Goal: Use online tool/utility: Utilize a website feature to perform a specific function

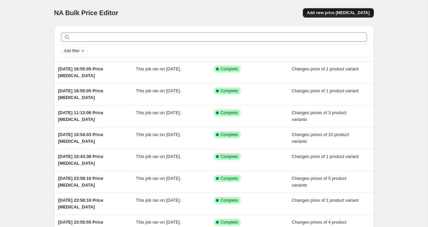
click at [358, 11] on span "Add new price [MEDICAL_DATA]" at bounding box center [338, 12] width 63 height 5
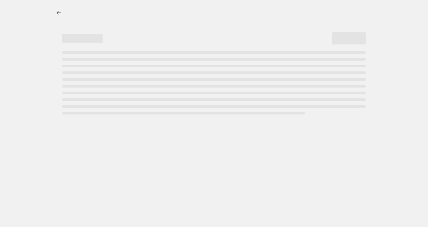
select select "percentage"
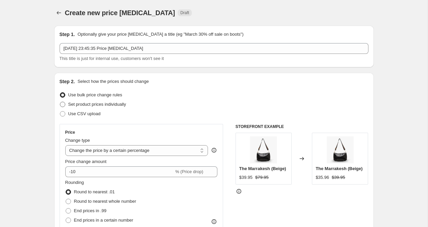
click at [62, 106] on span at bounding box center [62, 104] width 5 height 5
click at [60, 102] on input "Set product prices individually" at bounding box center [60, 102] width 0 height 0
radio input "true"
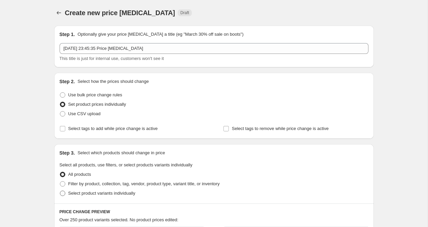
click at [64, 196] on span at bounding box center [63, 193] width 6 height 6
click at [60, 191] on input "Select product variants individually" at bounding box center [60, 191] width 0 height 0
radio input "true"
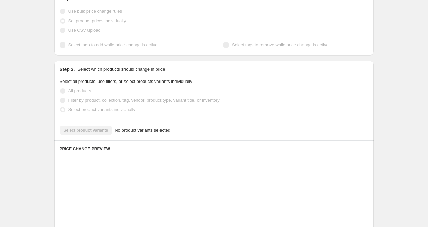
scroll to position [85, 0]
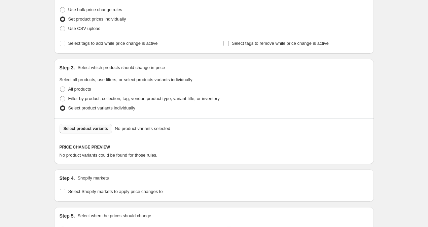
click at [94, 130] on span "Select product variants" at bounding box center [86, 128] width 45 height 5
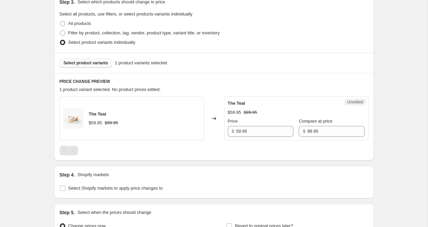
scroll to position [152, 0]
